Goal: Use online tool/utility: Utilize a website feature to perform a specific function

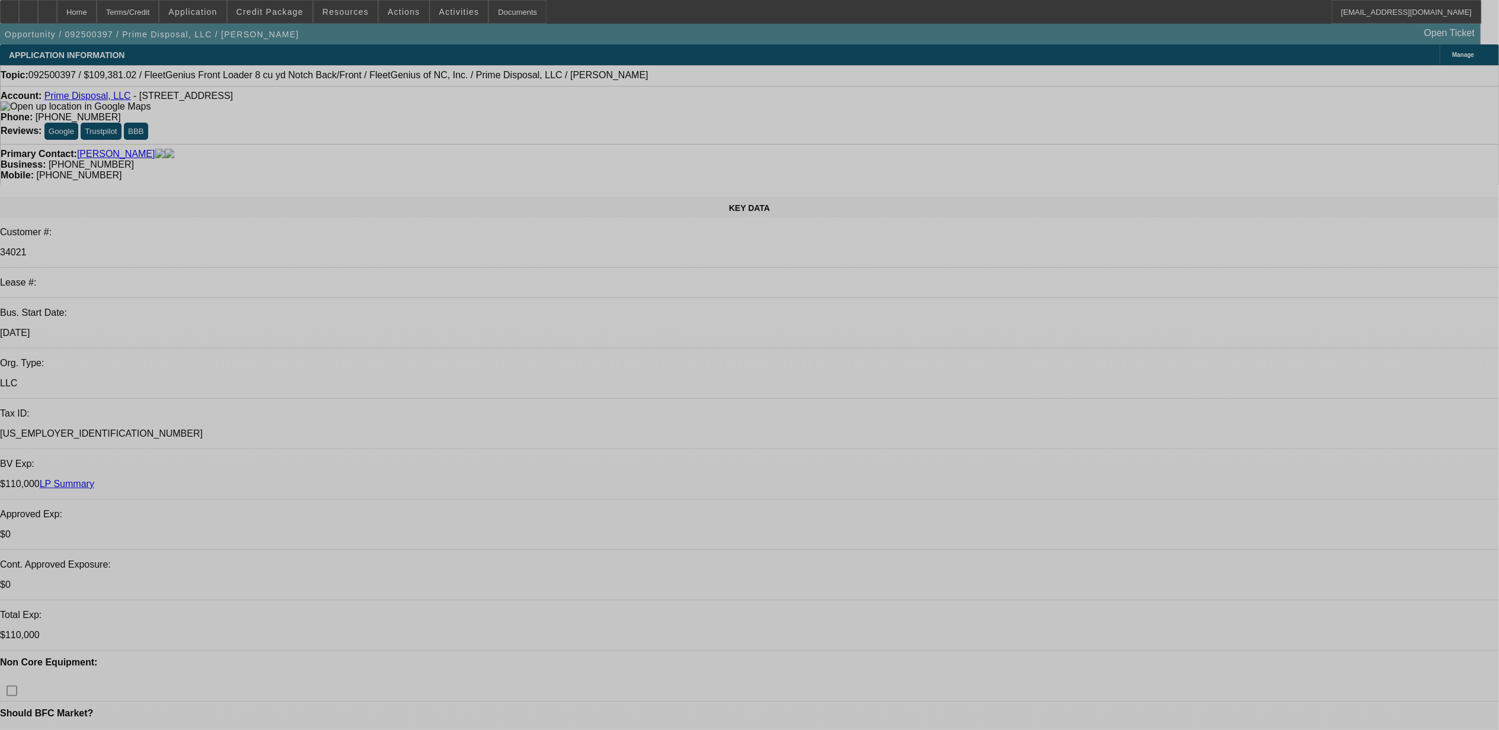
select select "0"
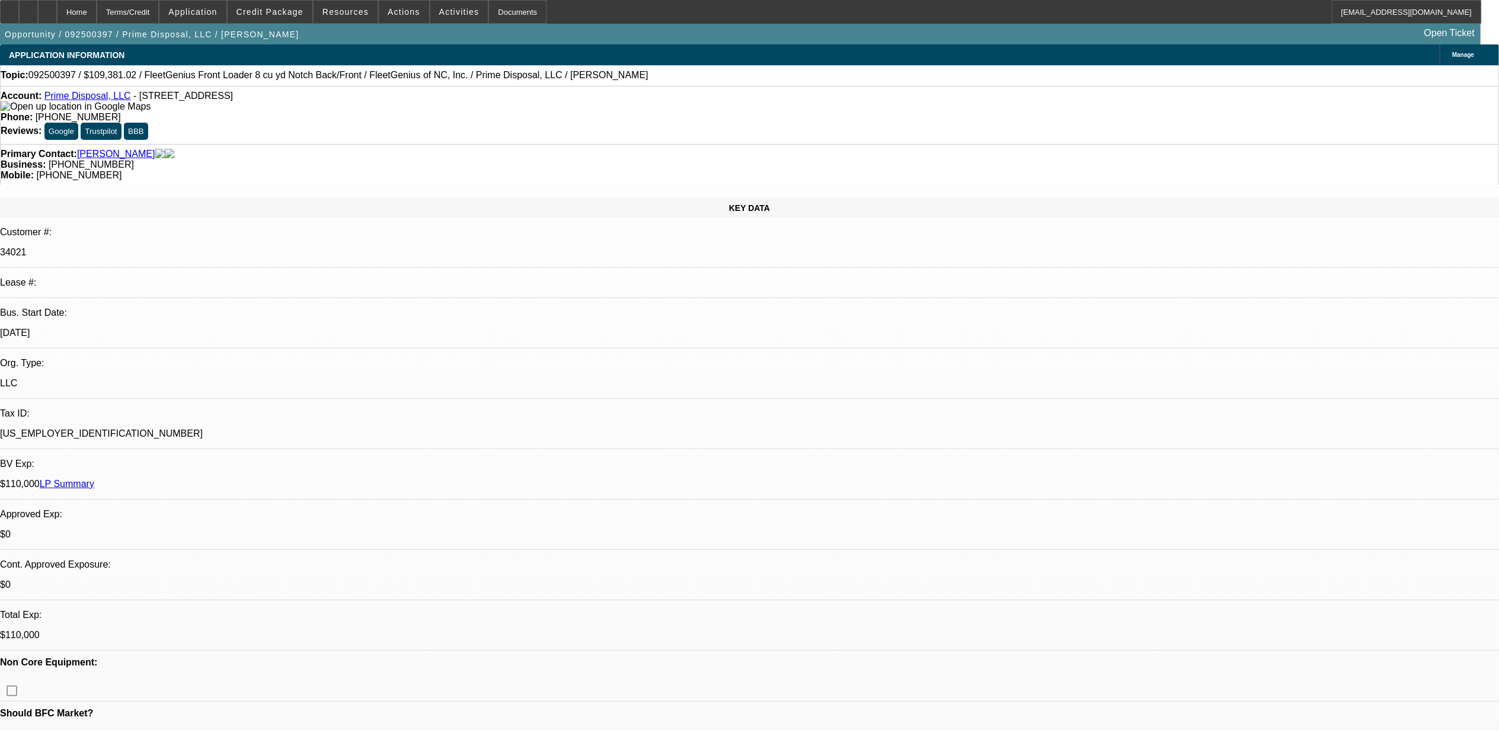
select select "0"
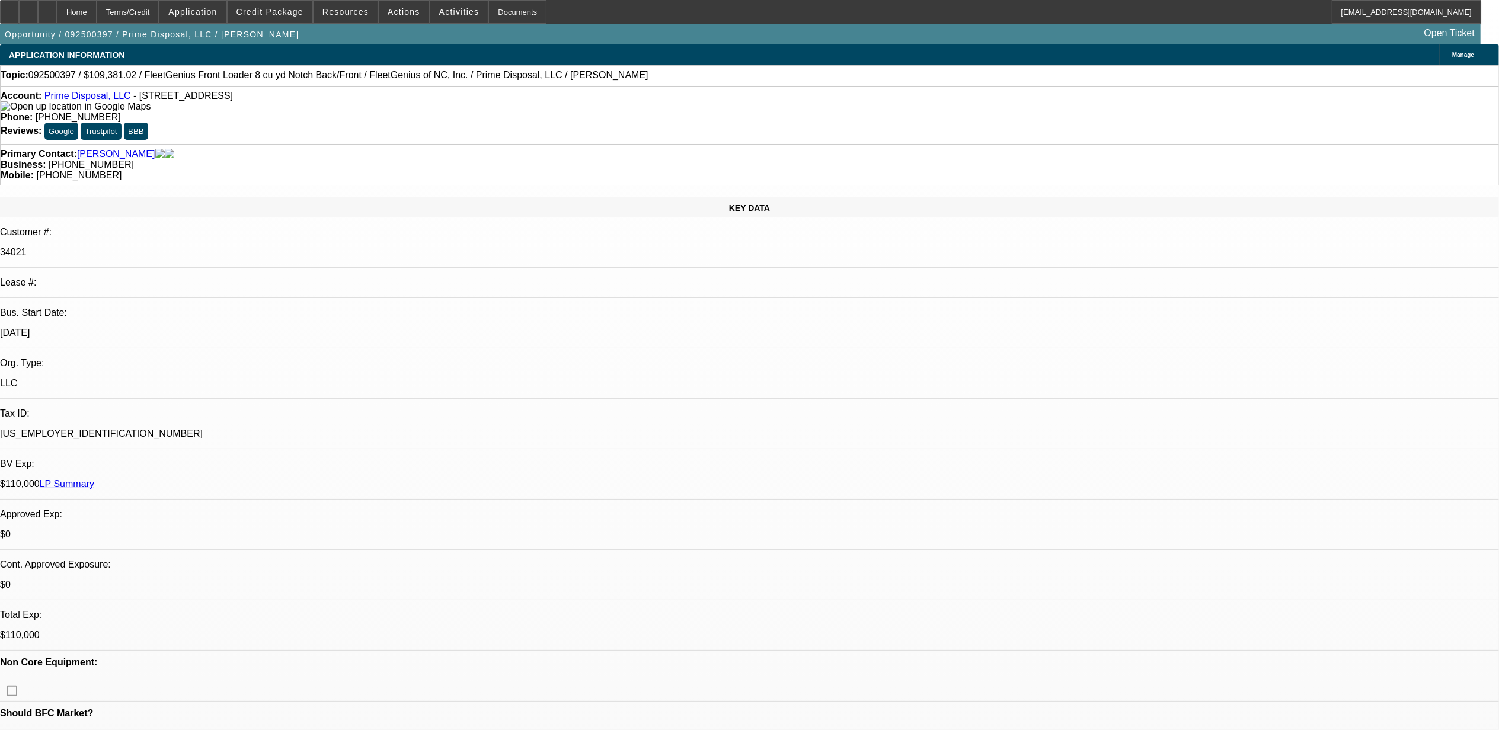
select select "1"
select select "6"
select select "1"
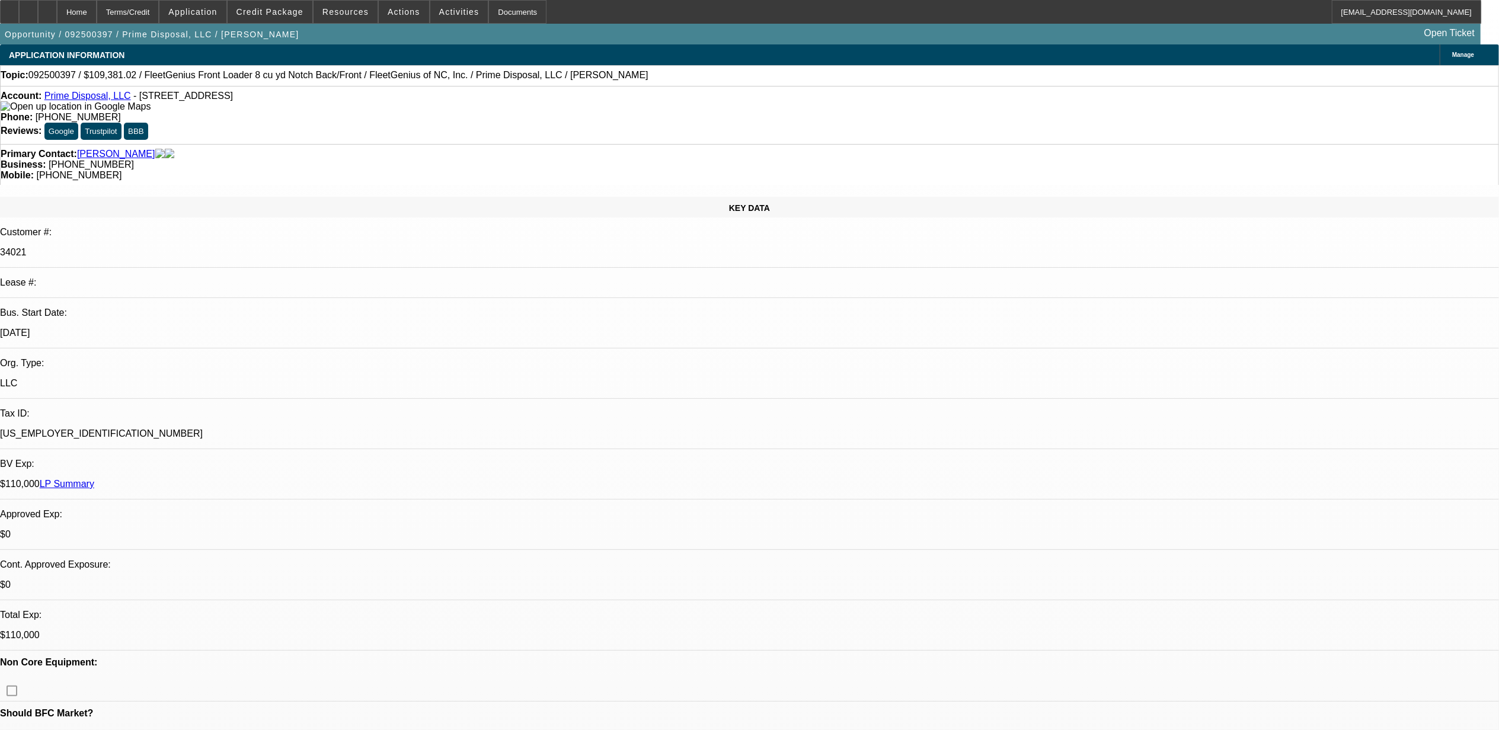
select select "6"
